Goal: Task Accomplishment & Management: Use online tool/utility

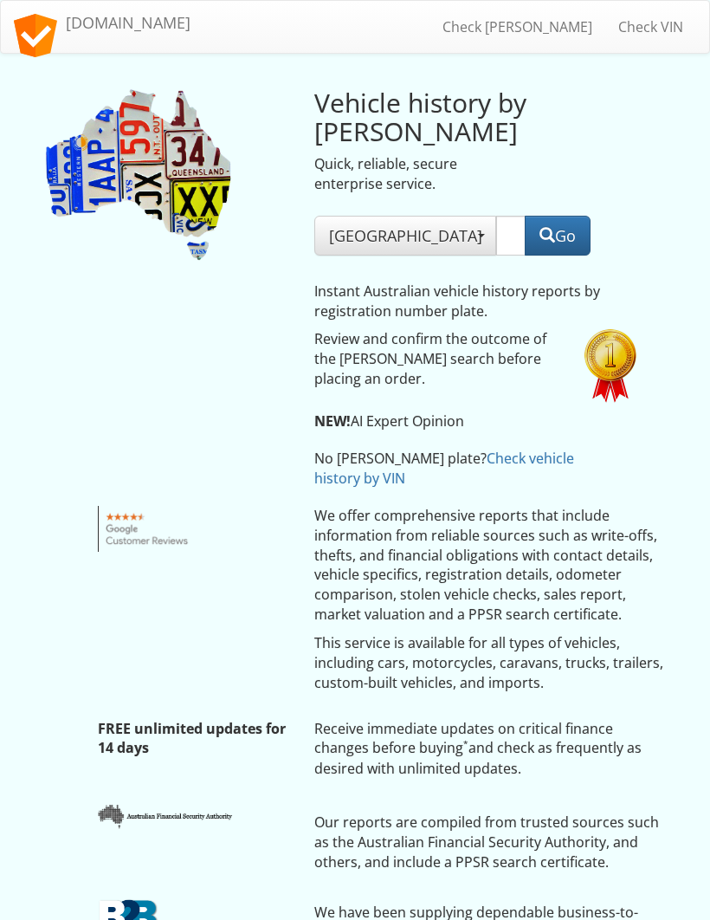
click at [496, 231] on input "text" at bounding box center [510, 236] width 29 height 40
type input "Xav991"
click at [526, 225] on button "Go" at bounding box center [558, 236] width 66 height 40
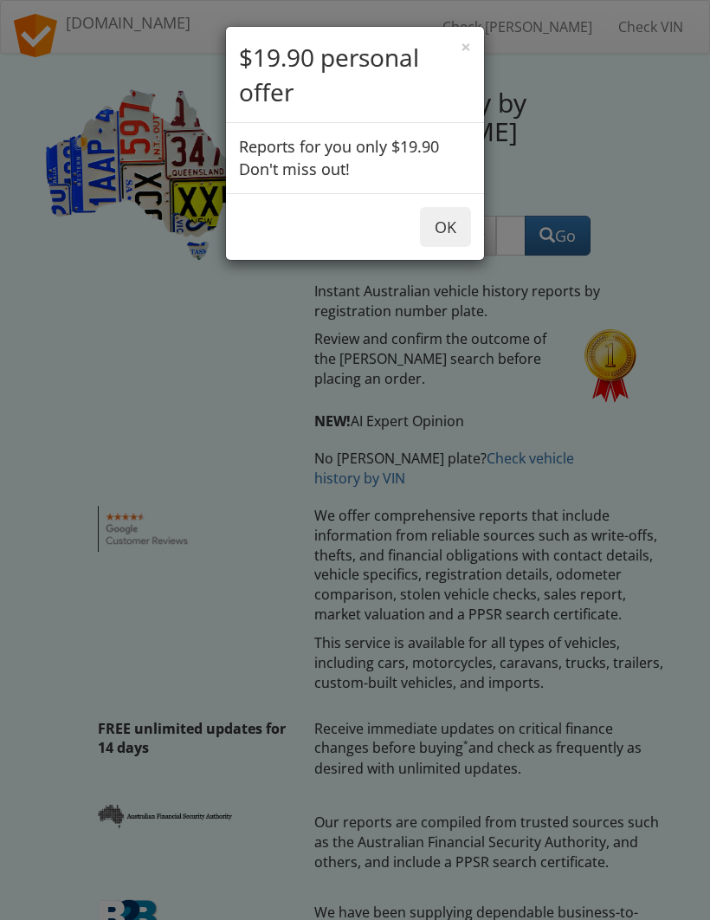
click at [443, 233] on button "OK" at bounding box center [445, 227] width 51 height 40
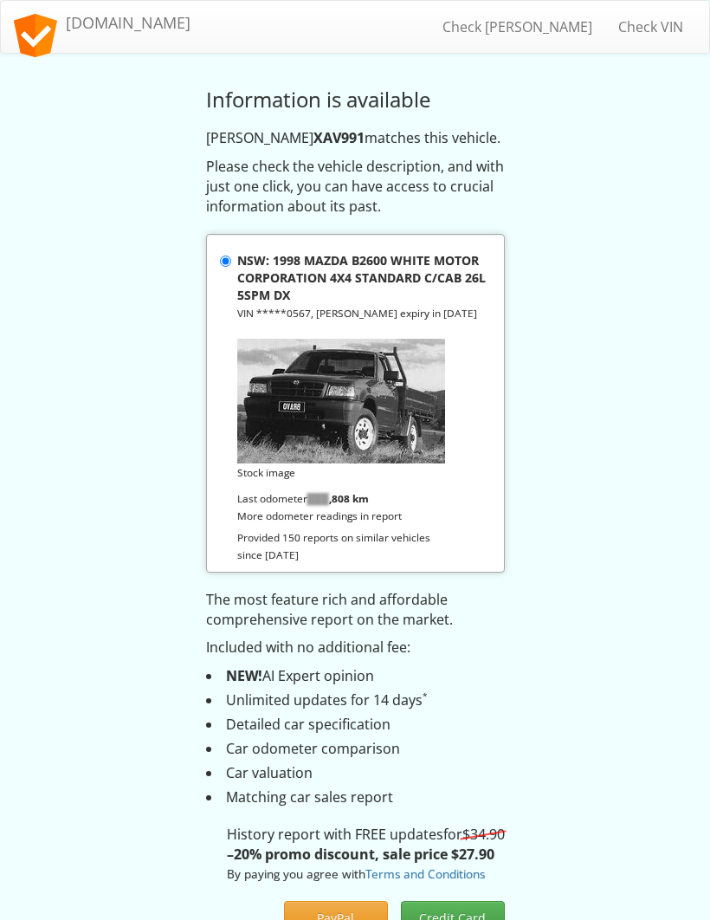
click at [394, 403] on img at bounding box center [341, 401] width 208 height 125
click at [231, 267] on input "NSW: 1998 MAZDA B2600 WHITE MOTOR CORPORATION 4X4 STANDARD C/CAB 26L 5SPM DX VI…" at bounding box center [225, 261] width 11 height 11
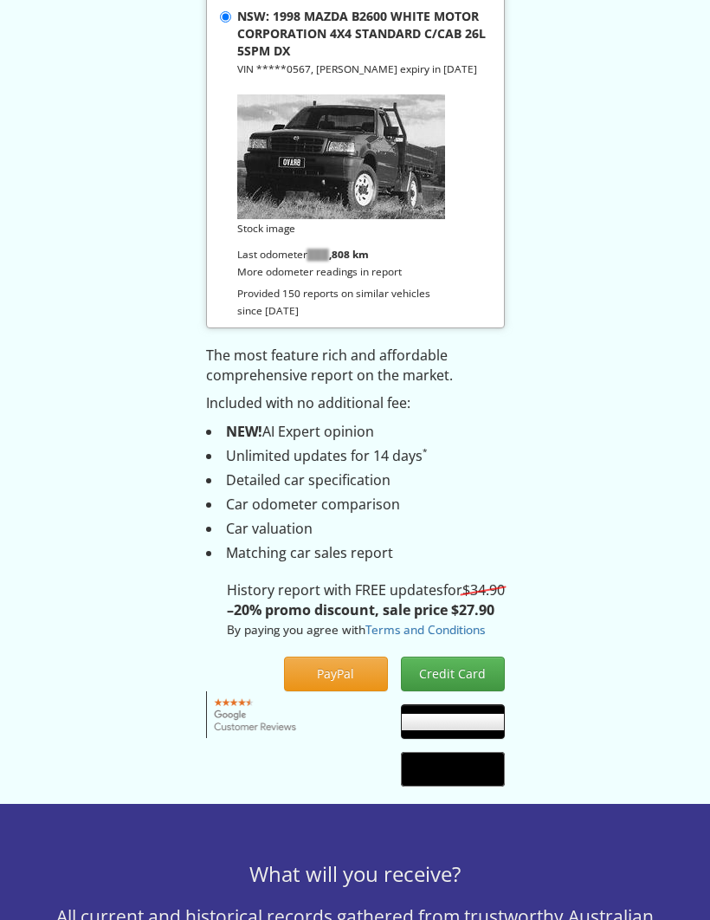
scroll to position [246, 0]
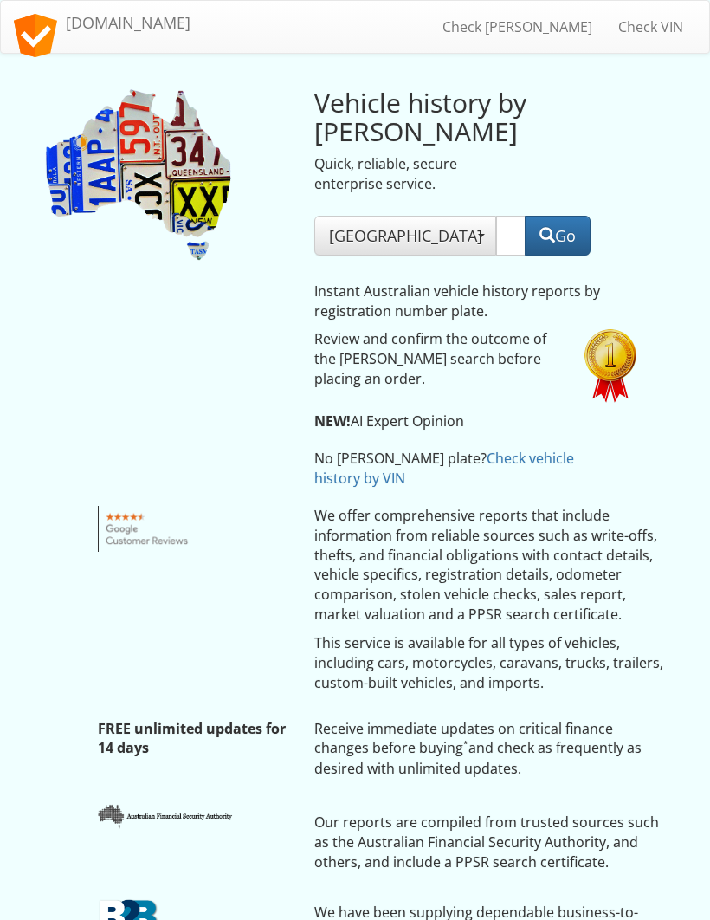
type input "Xav991"
click at [527, 220] on button "Go" at bounding box center [558, 236] width 66 height 40
